Goal: Obtain resource: Download file/media

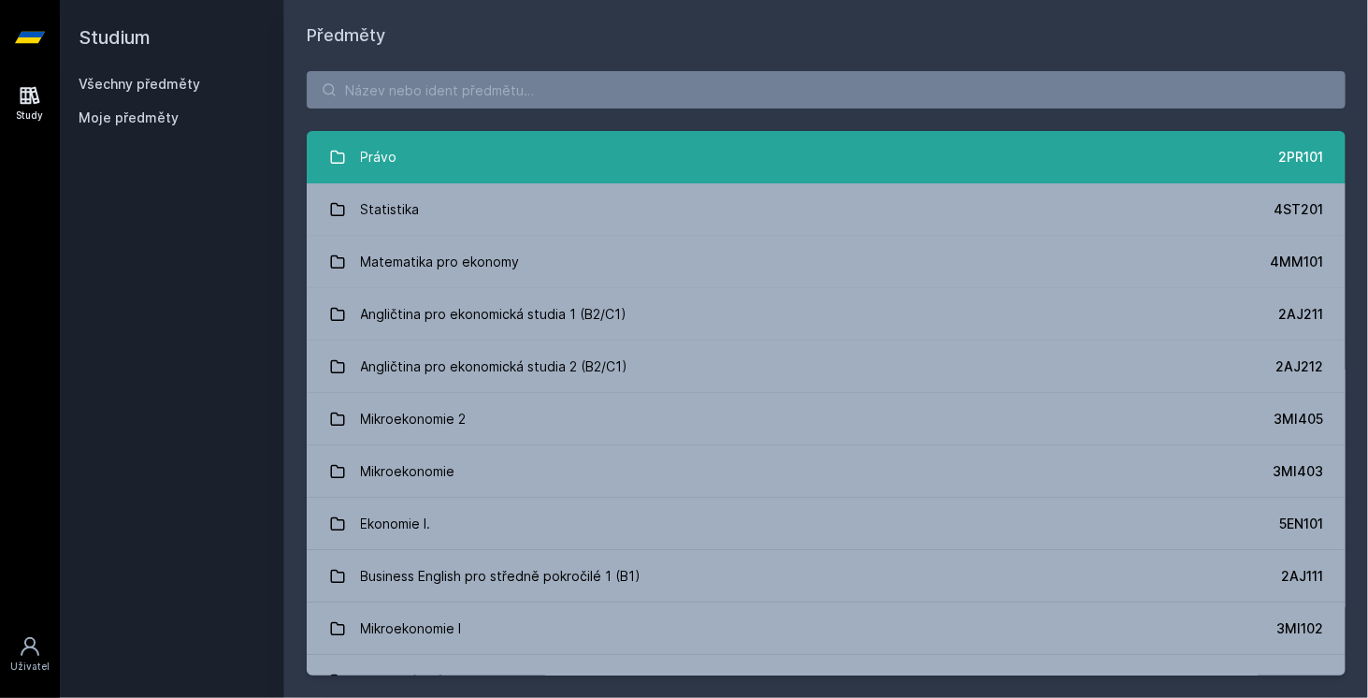
click at [583, 155] on link "Právo 2PR101" at bounding box center [826, 157] width 1039 height 52
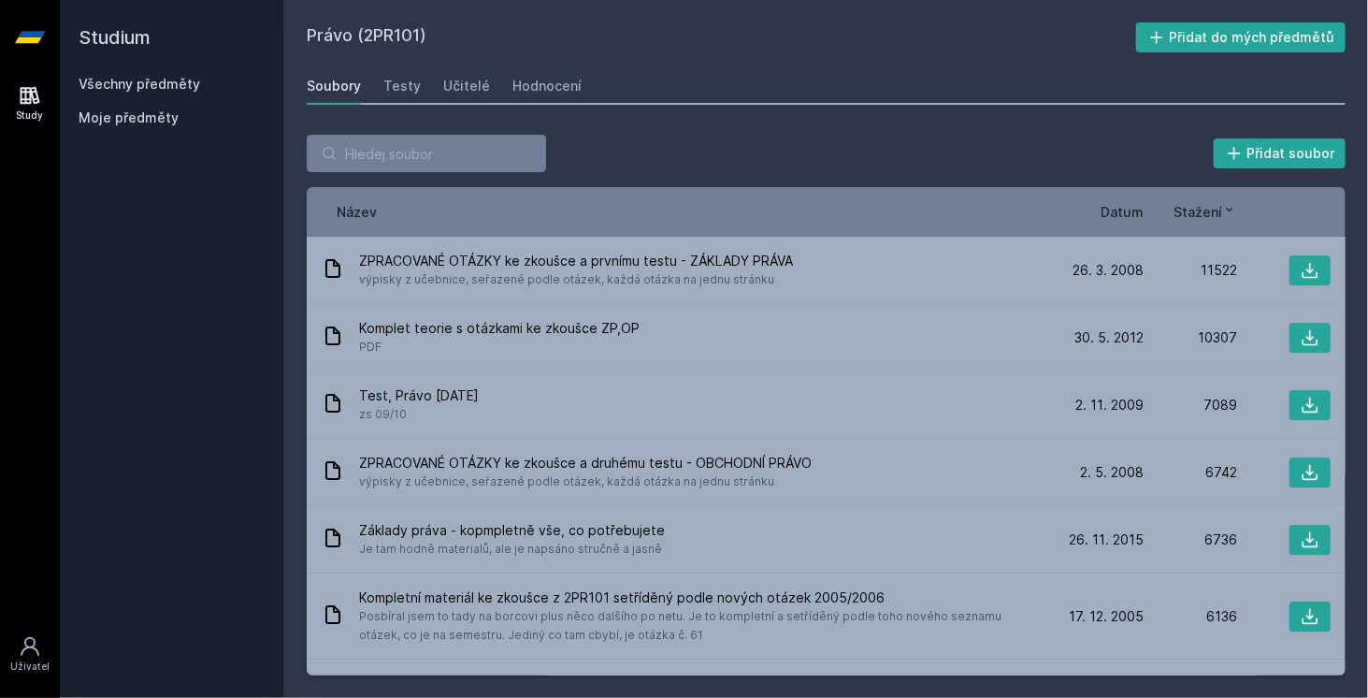
click at [1131, 213] on span "Datum" at bounding box center [1122, 212] width 43 height 20
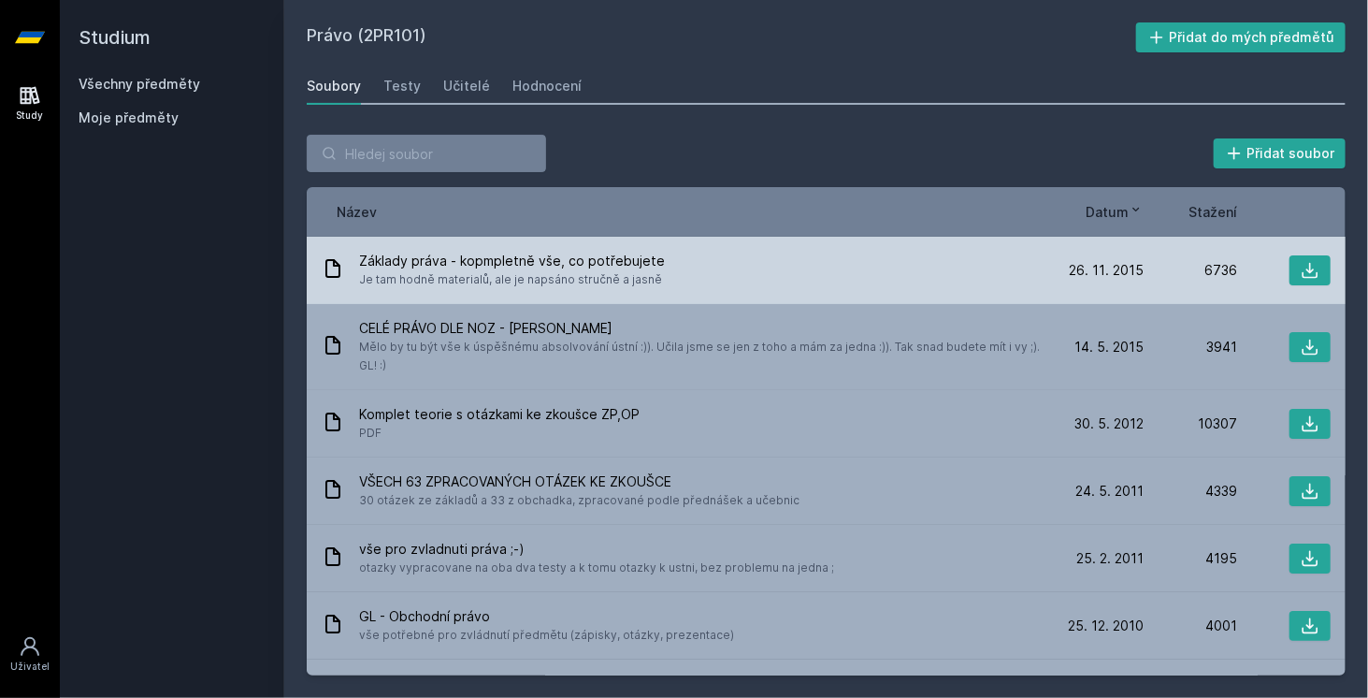
drag, startPoint x: 658, startPoint y: 266, endPoint x: 612, endPoint y: 263, distance: 46.9
click at [612, 263] on span "Základy práva - kopmpletně vše, co potřebujete" at bounding box center [512, 261] width 306 height 19
click at [1316, 269] on button at bounding box center [1309, 270] width 41 height 30
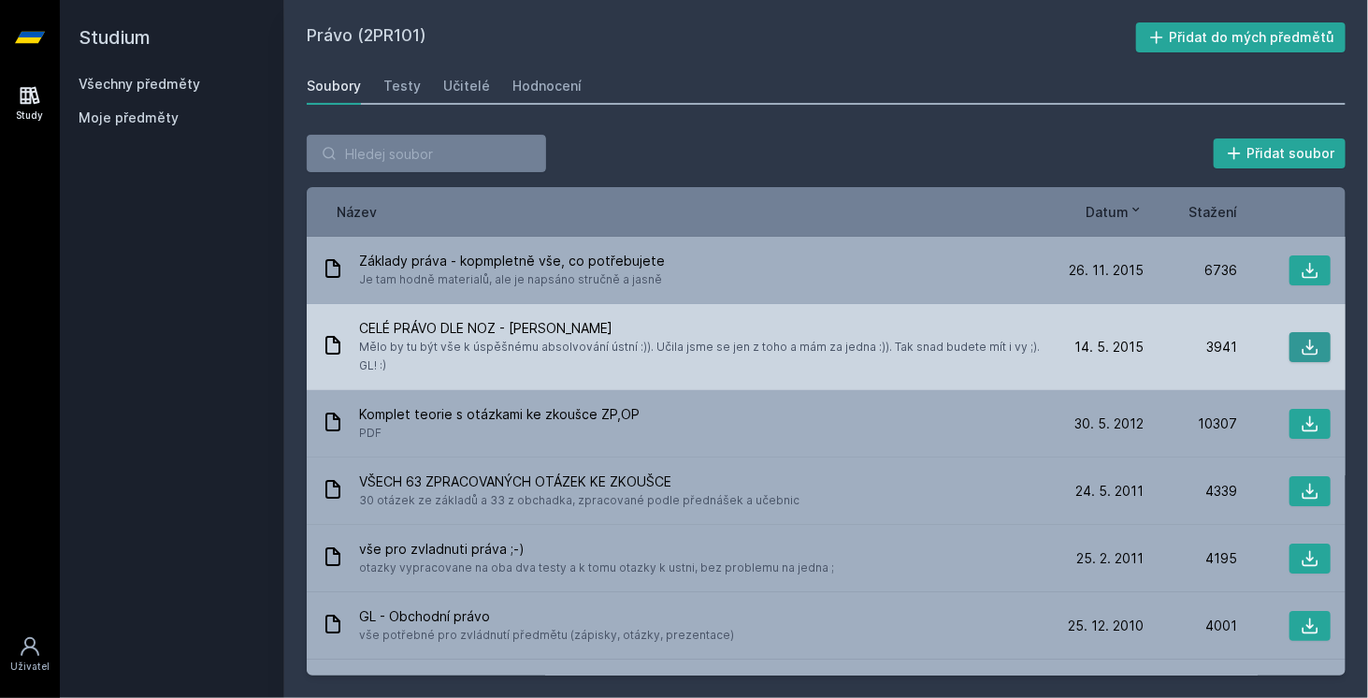
click at [1298, 335] on button at bounding box center [1309, 347] width 41 height 30
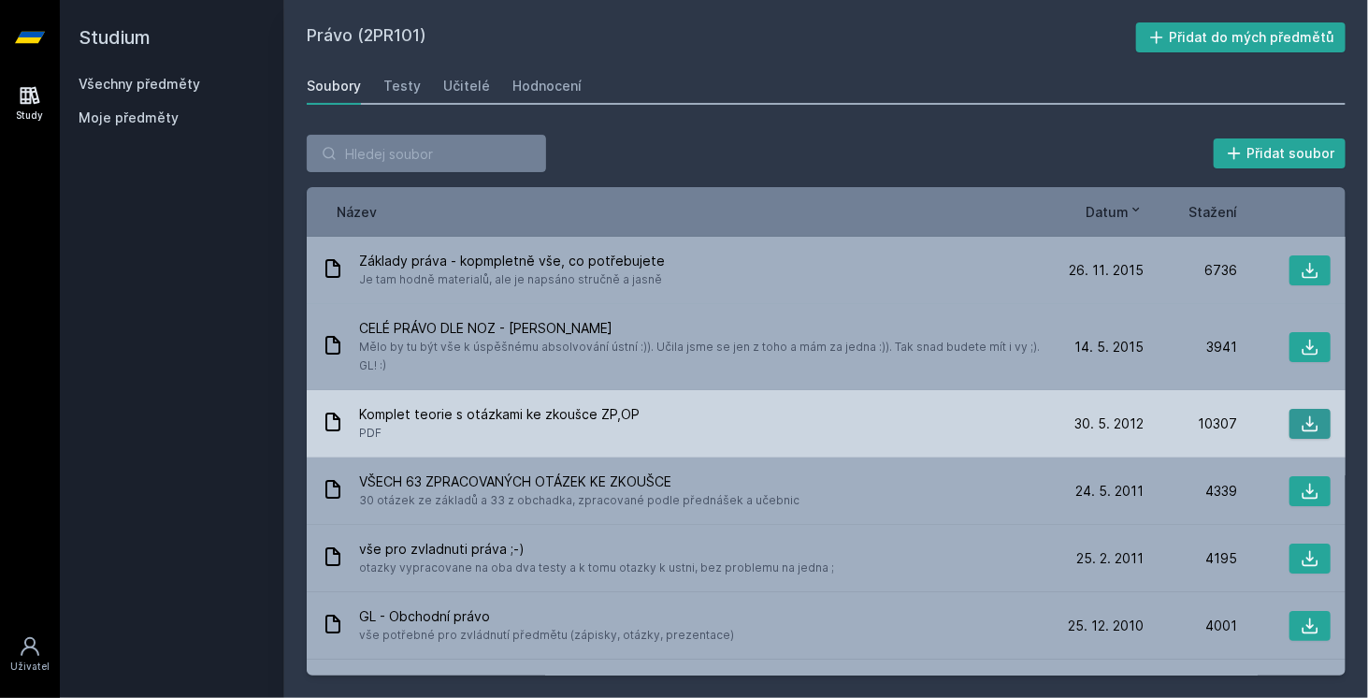
click at [1301, 416] on icon at bounding box center [1310, 423] width 19 height 19
